Goal: Task Accomplishment & Management: Use online tool/utility

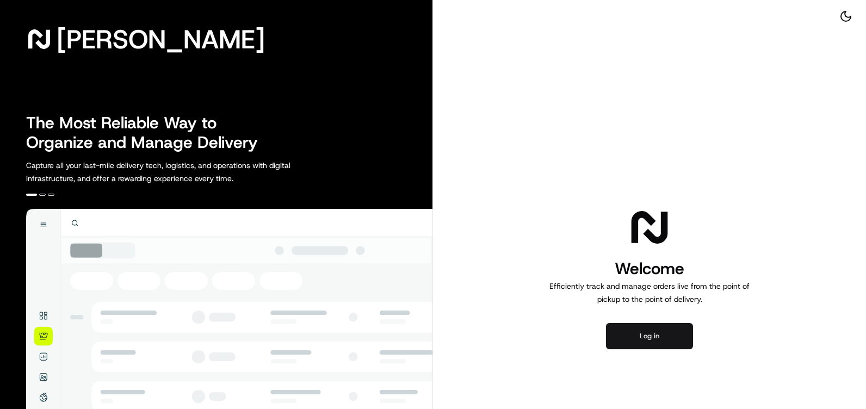
click at [630, 325] on button "Log in" at bounding box center [649, 336] width 87 height 26
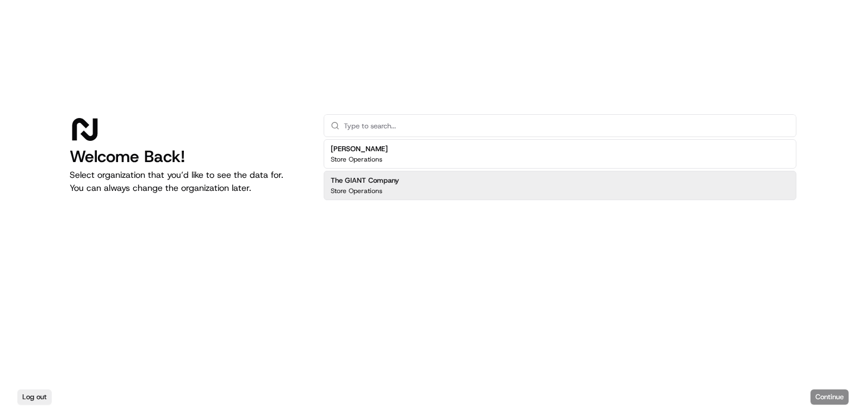
click at [384, 197] on div "The GIANT Company Store Operations" at bounding box center [560, 185] width 473 height 29
click at [822, 396] on button "Continue" at bounding box center [829, 396] width 38 height 15
